Goal: Information Seeking & Learning: Learn about a topic

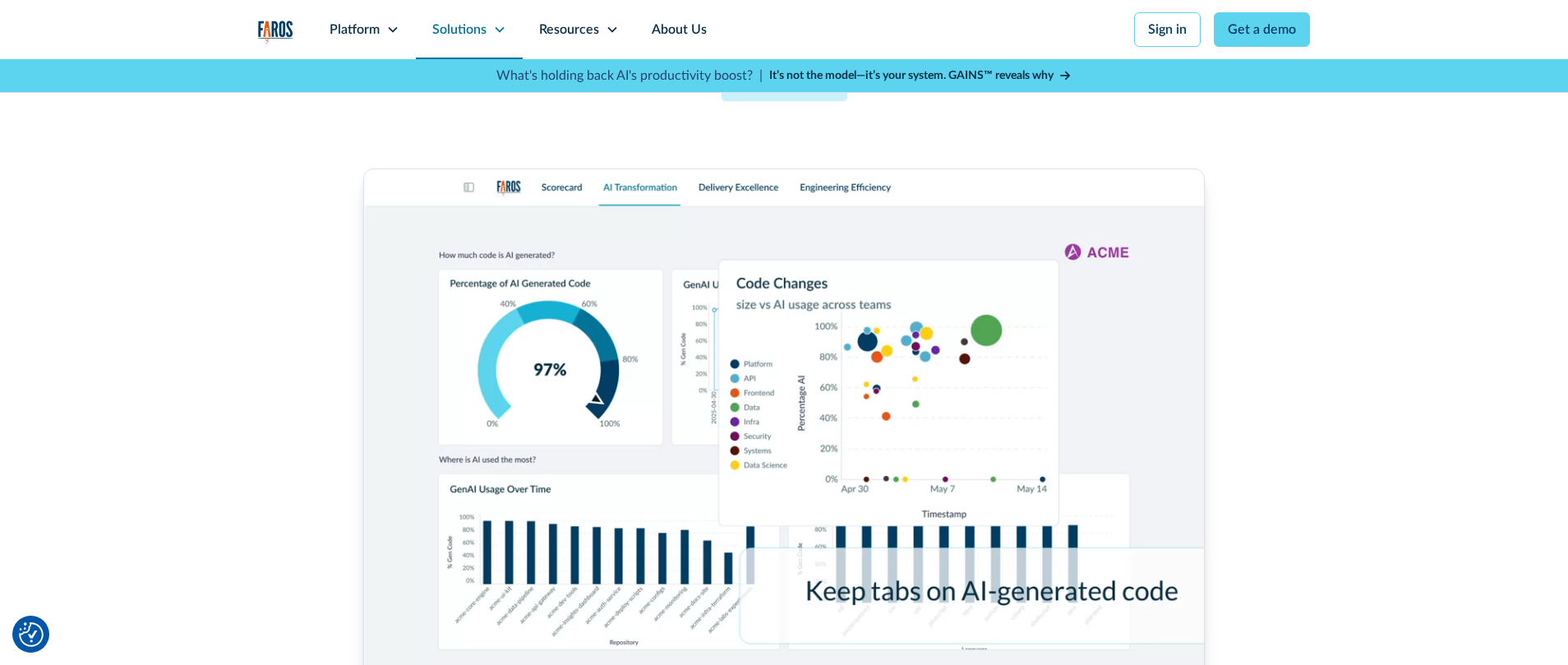
click at [499, 33] on icon at bounding box center [499, 29] width 13 height 13
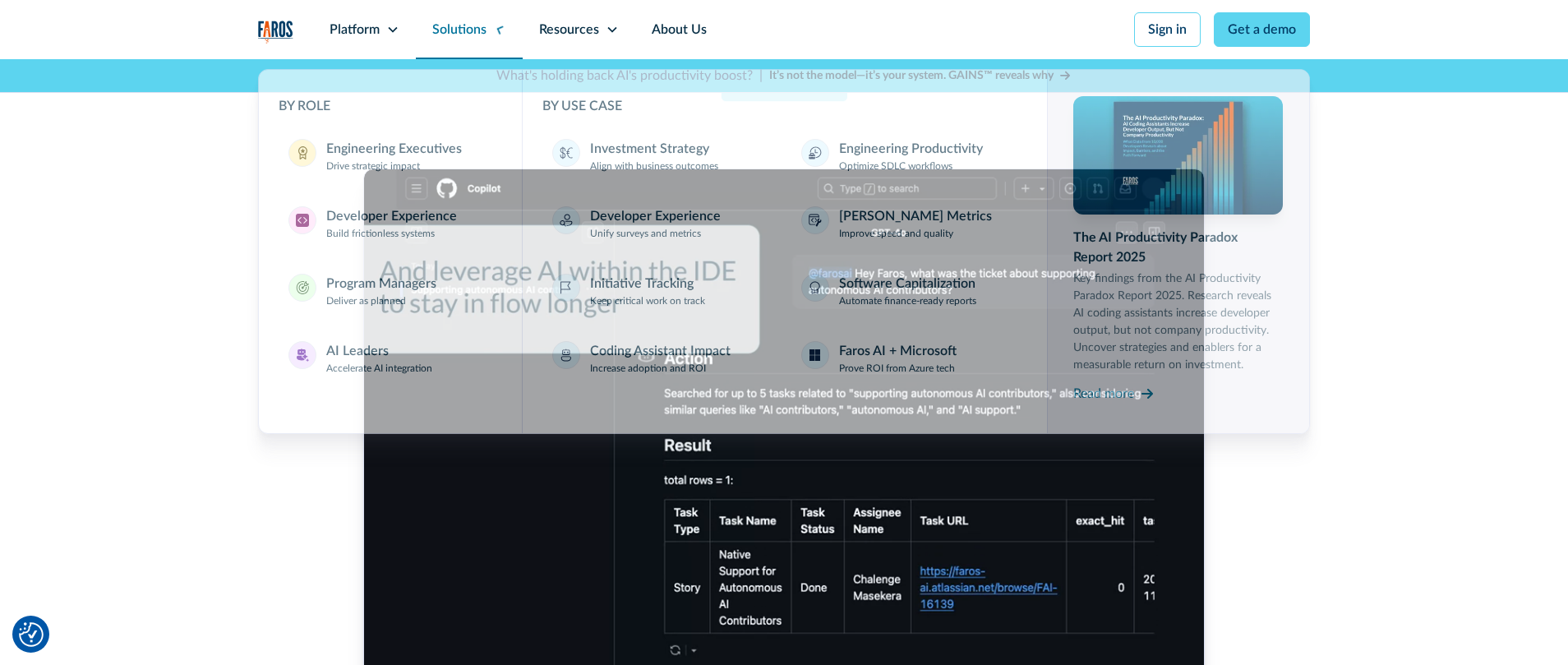
click at [441, 27] on div "Solutions" at bounding box center [459, 30] width 54 height 20
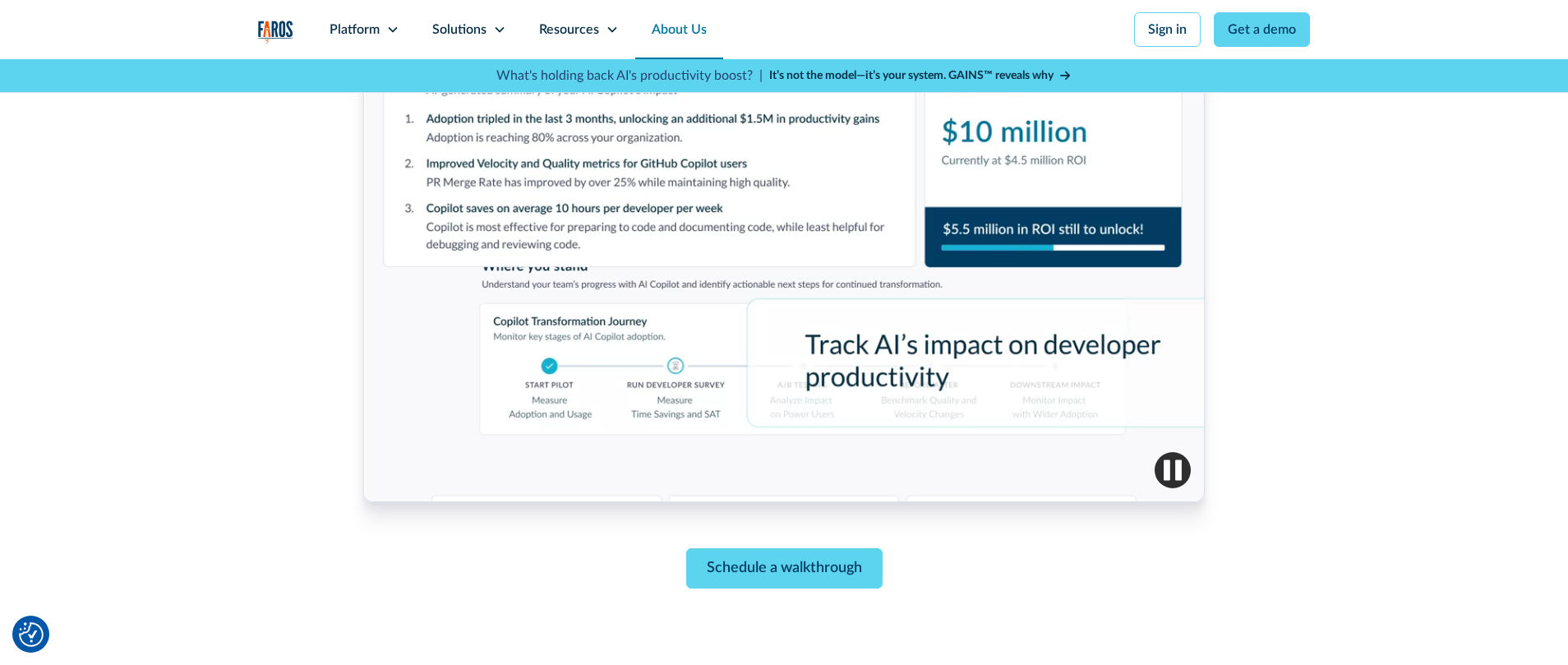
scroll to position [929, 0]
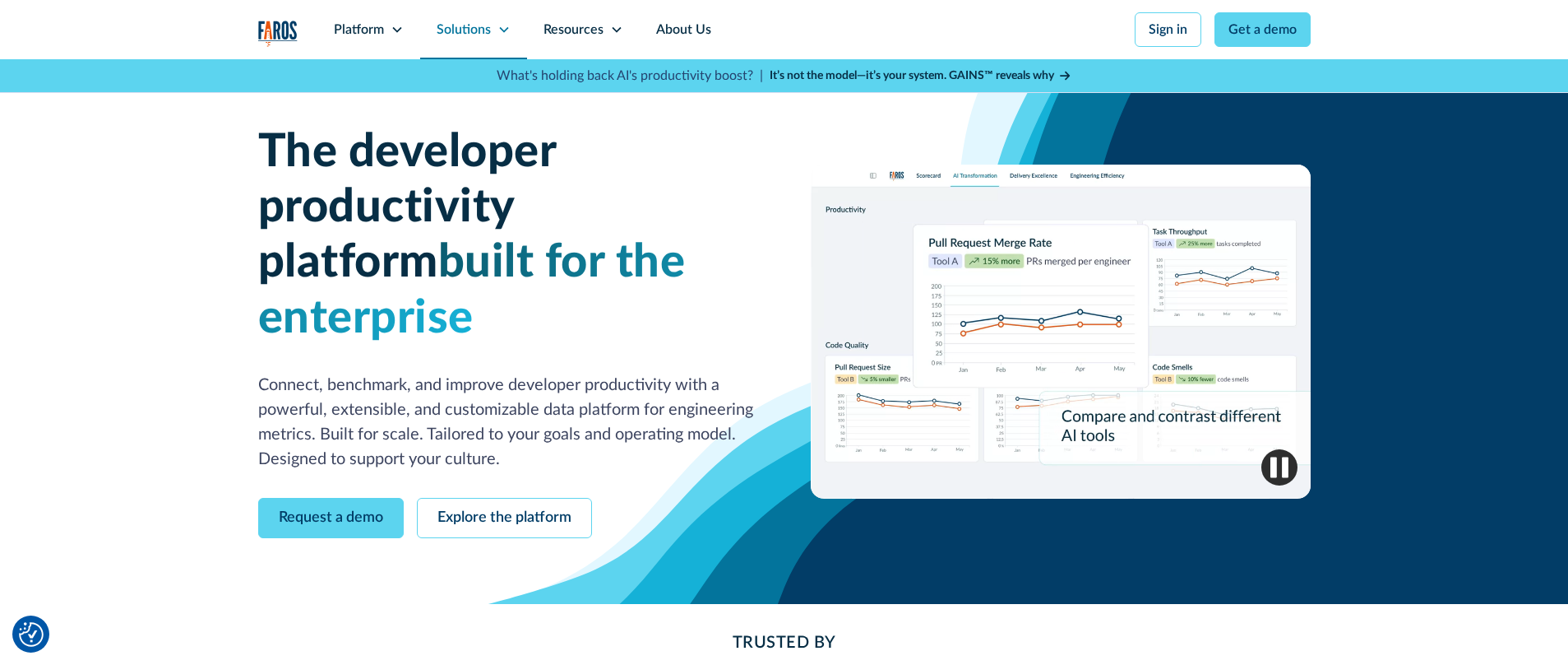
click at [473, 37] on div "Solutions" at bounding box center [463, 30] width 54 height 20
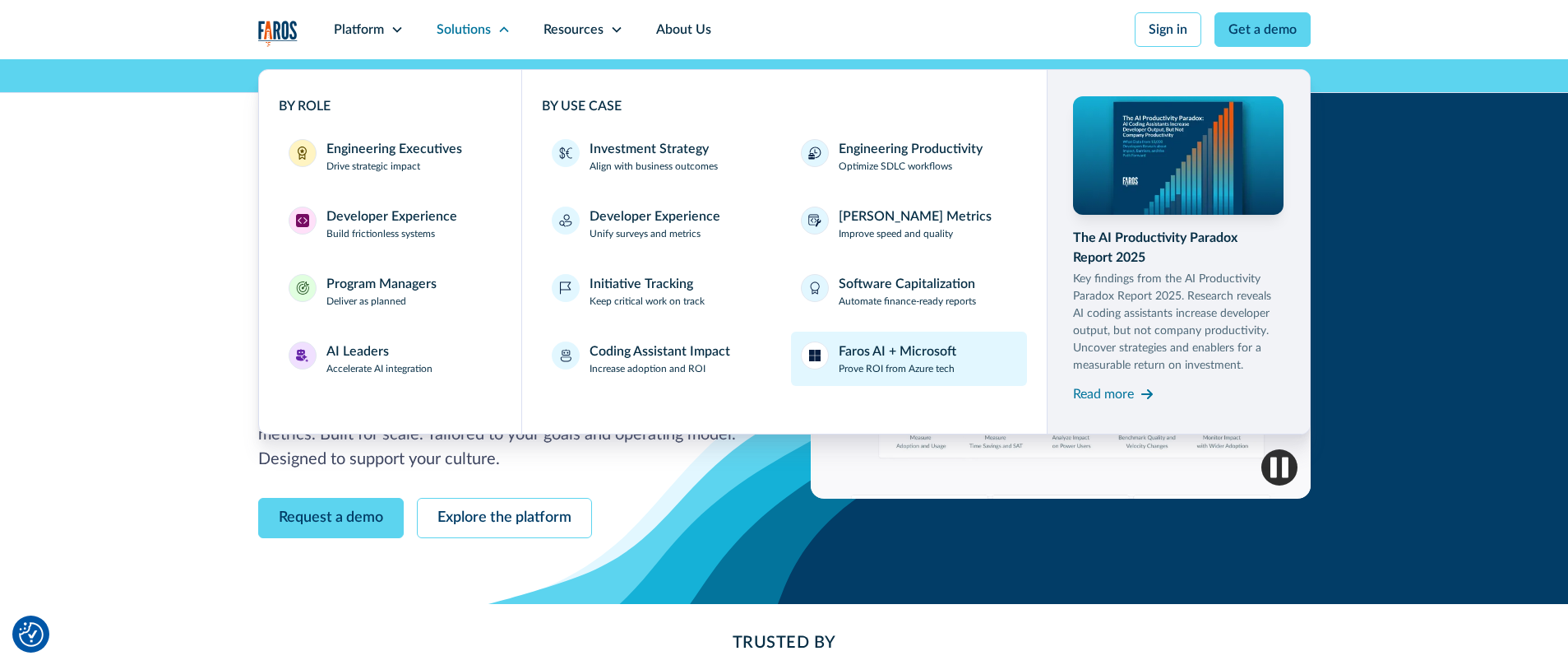
click at [884, 367] on p "Prove ROI from Azure tech" at bounding box center [897, 369] width 116 height 15
